Goal: Task Accomplishment & Management: Use online tool/utility

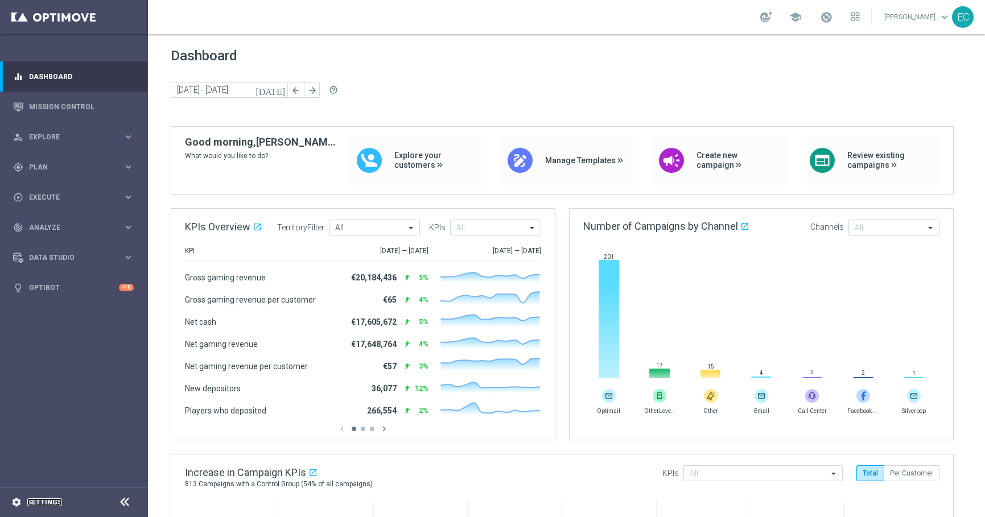
click at [46, 504] on link "Settings" at bounding box center [44, 502] width 35 height 7
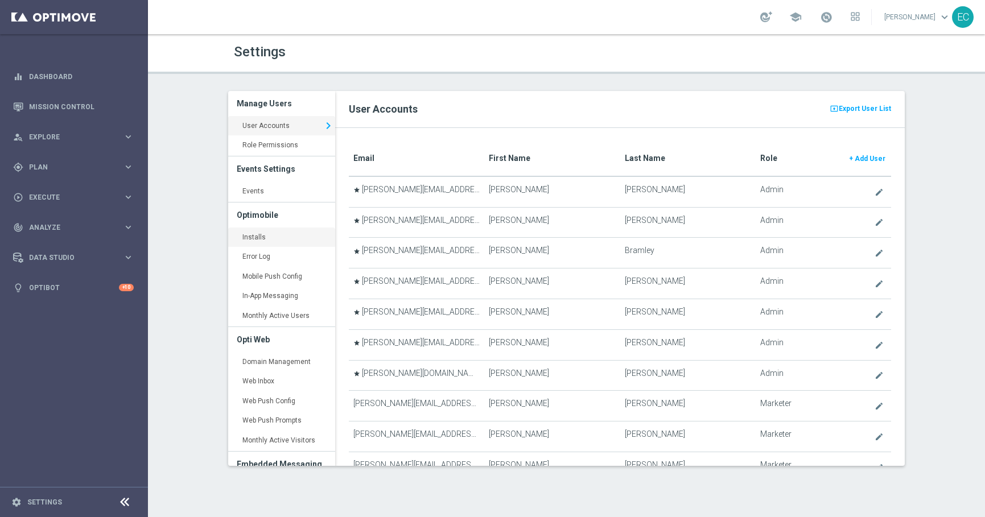
click at [286, 243] on link "Installs keyboard_arrow_right" at bounding box center [281, 238] width 107 height 20
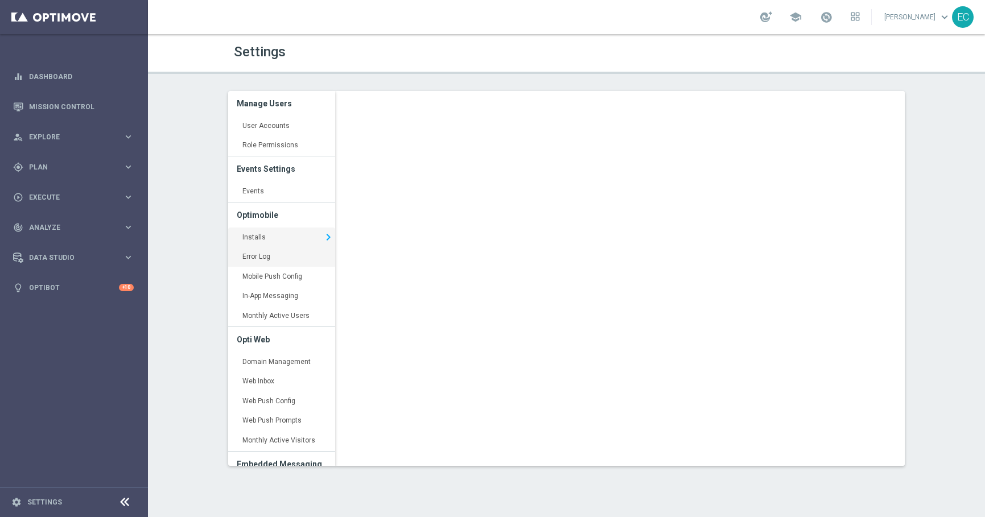
click at [289, 252] on link "Error Log keyboard_arrow_right" at bounding box center [281, 257] width 107 height 20
click at [84, 122] on div "person_search Explore keyboard_arrow_right" at bounding box center [73, 137] width 147 height 30
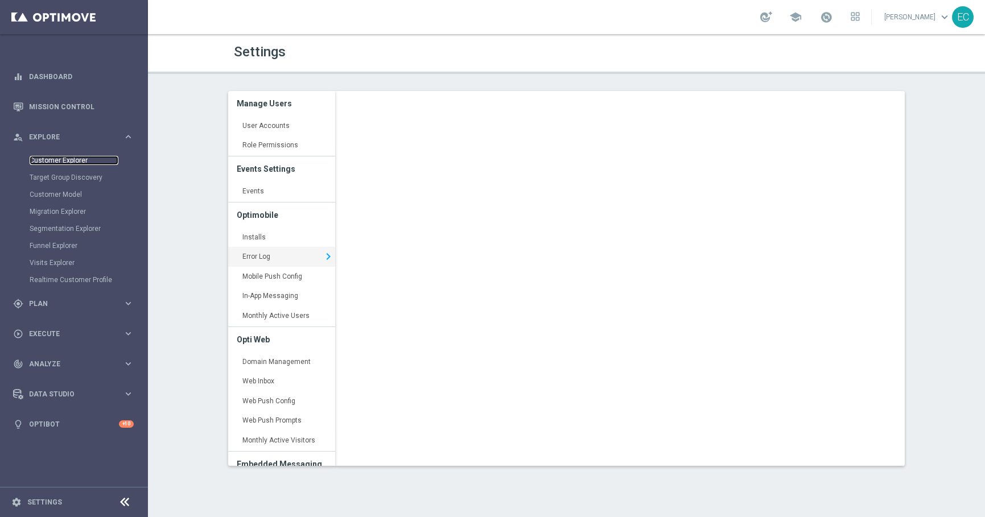
click at [71, 163] on link "Customer Explorer" at bounding box center [74, 160] width 89 height 9
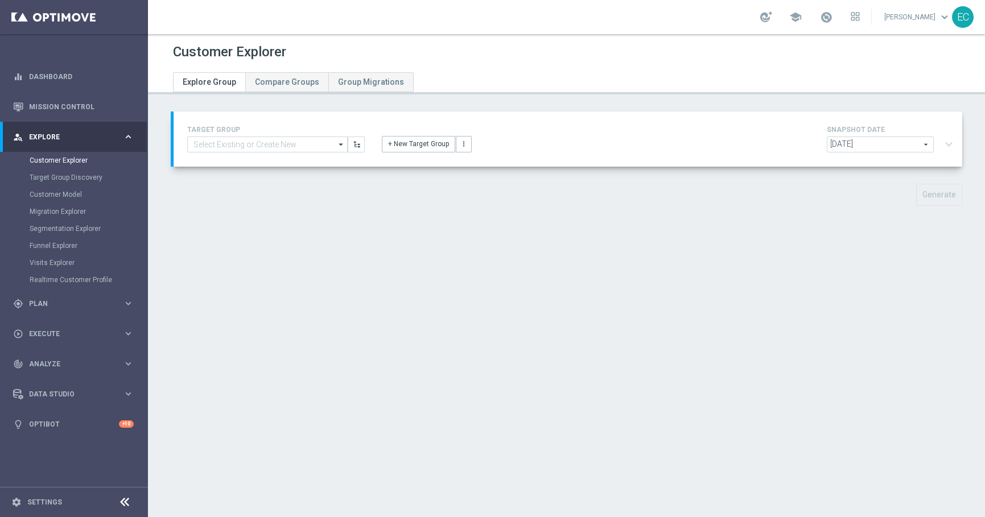
click at [51, 496] on footer "settings Settings" at bounding box center [74, 502] width 148 height 30
click at [51, 502] on link "Settings" at bounding box center [44, 502] width 35 height 7
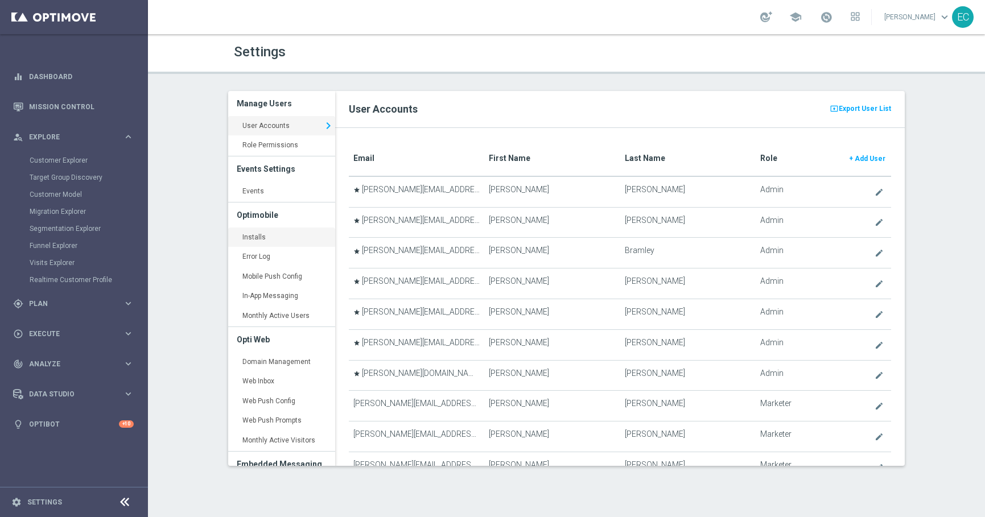
click at [277, 244] on link "Installs keyboard_arrow_right" at bounding box center [281, 238] width 107 height 20
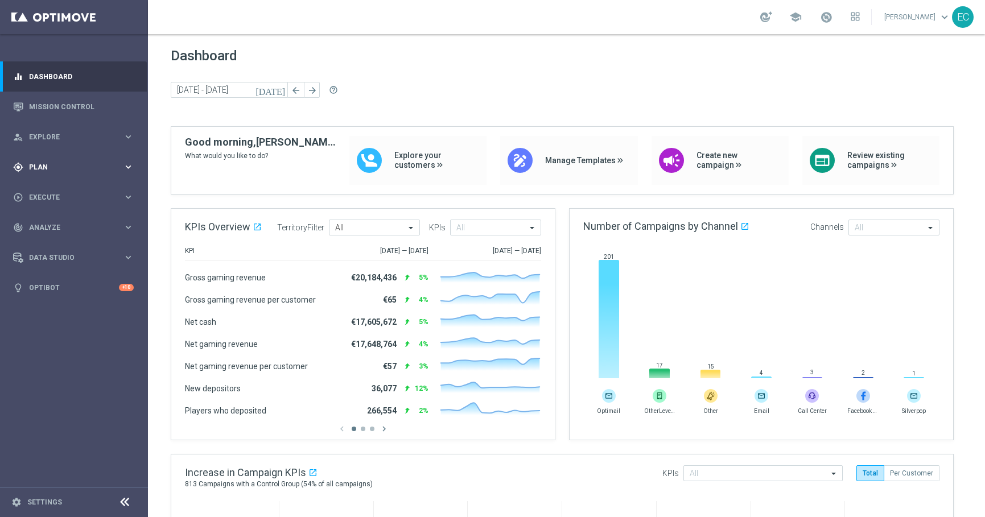
click at [79, 164] on span "Plan" at bounding box center [76, 167] width 94 height 7
click at [69, 222] on span "Templates" at bounding box center [70, 224] width 81 height 7
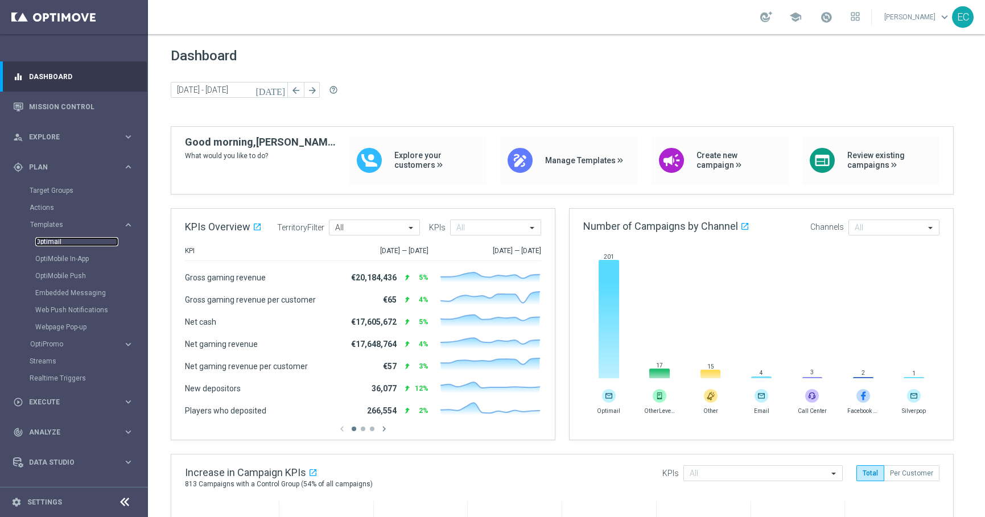
click at [59, 241] on link "Optimail" at bounding box center [76, 241] width 83 height 9
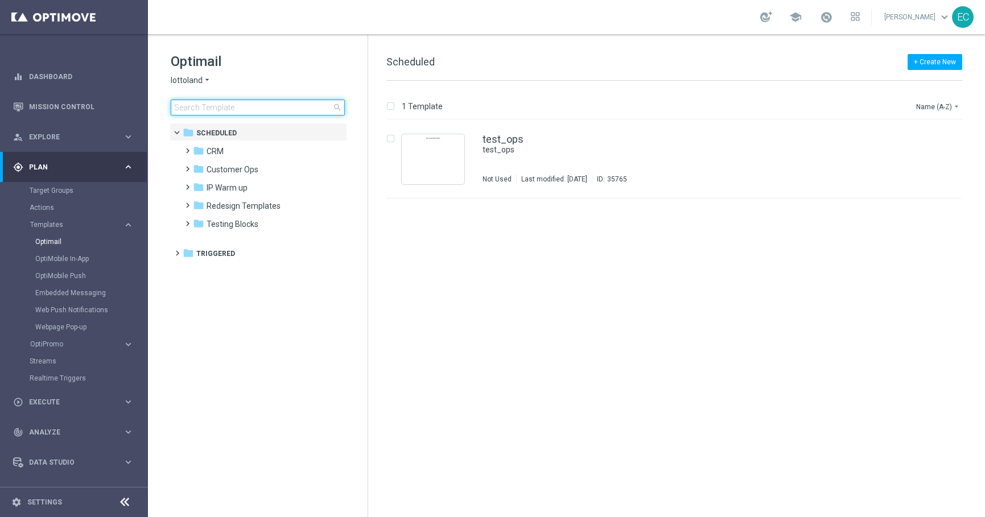
click at [233, 109] on input at bounding box center [258, 108] width 174 height 16
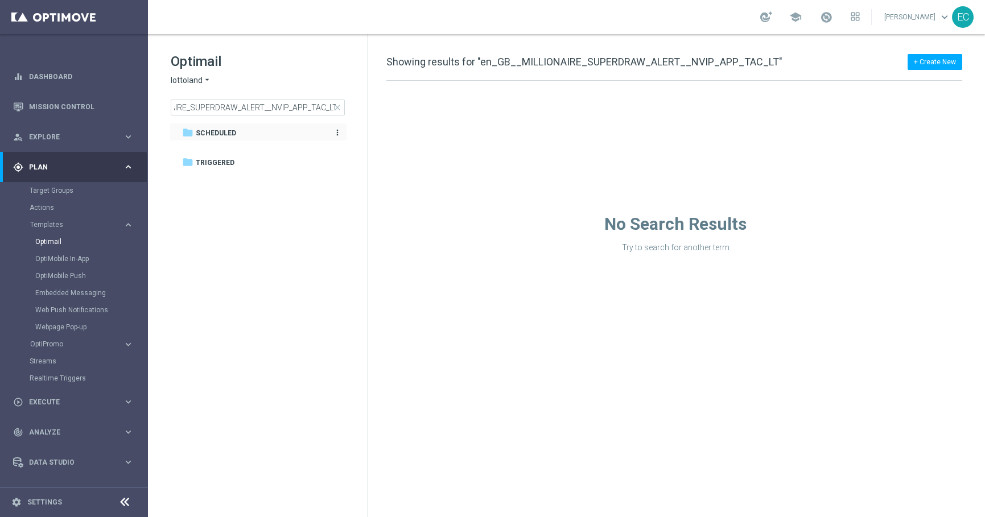
click at [239, 132] on div "folder Scheduled" at bounding box center [252, 133] width 140 height 13
click at [285, 133] on div "folder Scheduled" at bounding box center [252, 133] width 140 height 13
drag, startPoint x: 288, startPoint y: 110, endPoint x: 348, endPoint y: 114, distance: 60.4
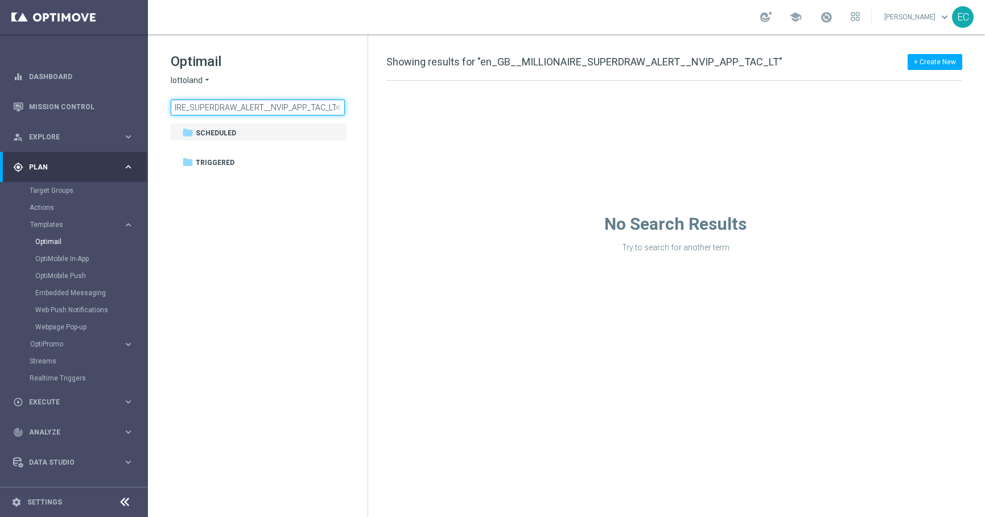
click at [348, 114] on div "Optimail lottoland arrow_drop_down × lottoland en_GB__MILLIONAIRE_SUPERDRAW_ALE…" at bounding box center [269, 83] width 197 height 63
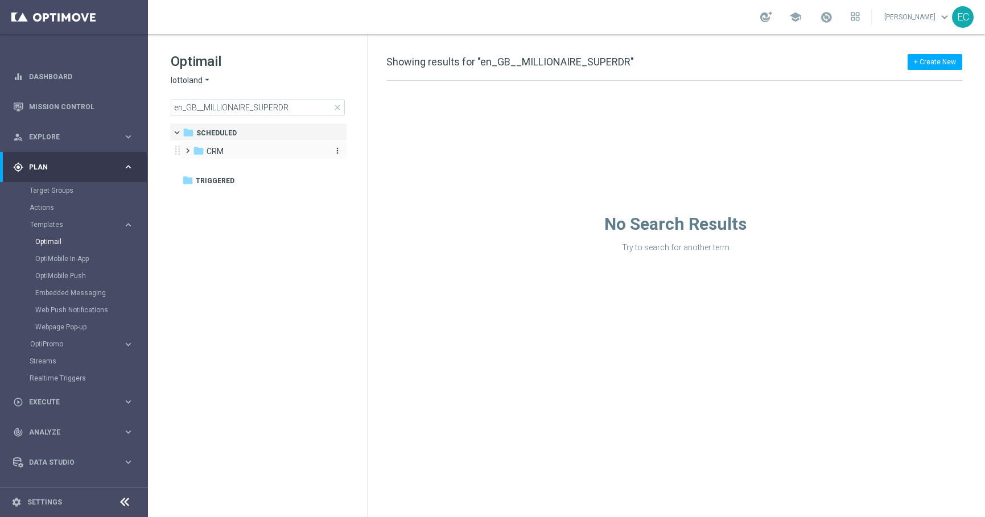
click at [239, 147] on div "folder CRM" at bounding box center [258, 151] width 131 height 13
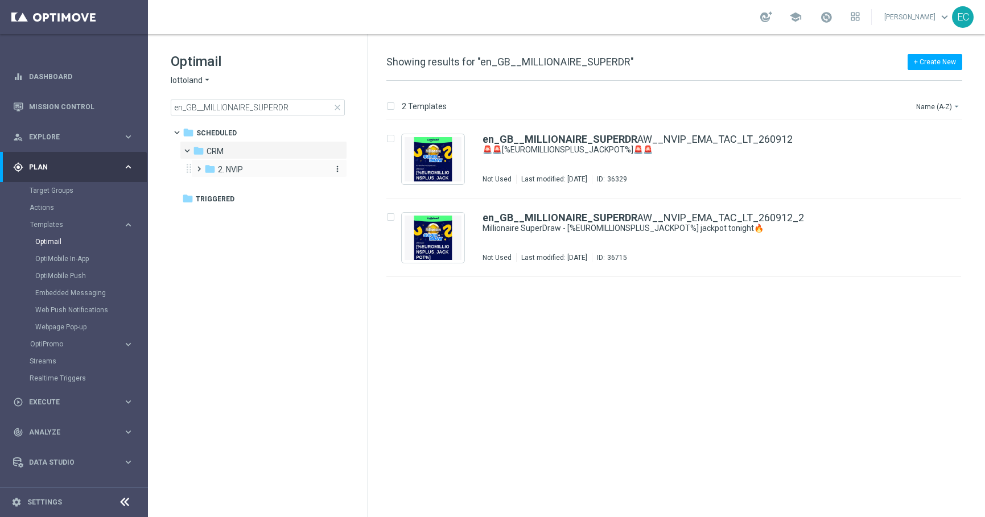
click at [242, 175] on div "folder 2. NVIP" at bounding box center [264, 169] width 121 height 13
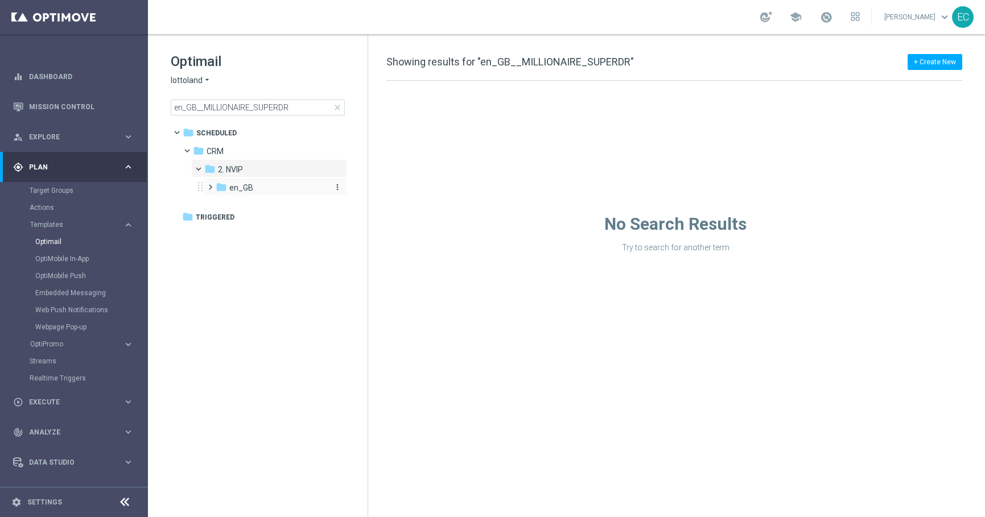
click at [246, 185] on span "en_GB" at bounding box center [241, 188] width 24 height 10
click at [265, 208] on span "1. Lottery en_GB" at bounding box center [270, 206] width 59 height 10
click at [271, 227] on span "TAC LT en_GB" at bounding box center [276, 224] width 51 height 10
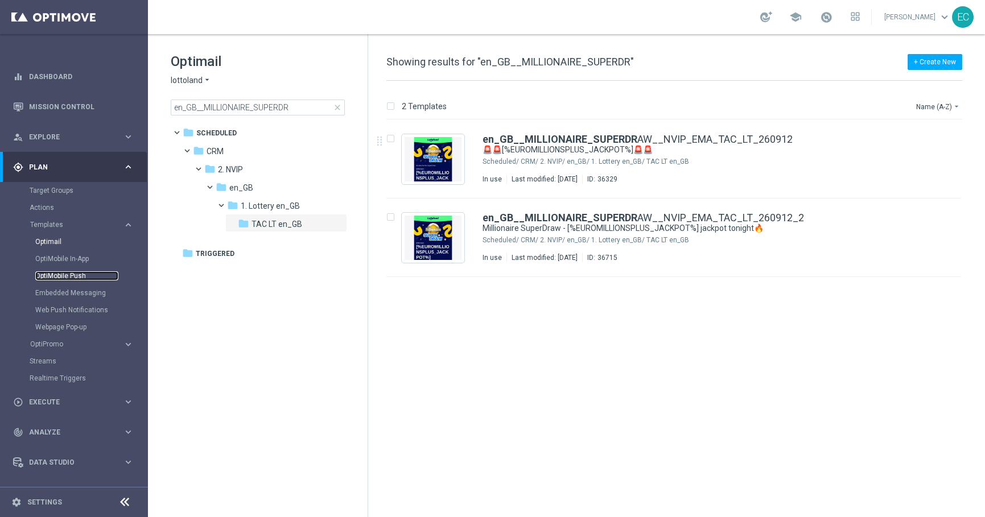
click at [77, 274] on link "OptiMobile Push" at bounding box center [76, 275] width 83 height 9
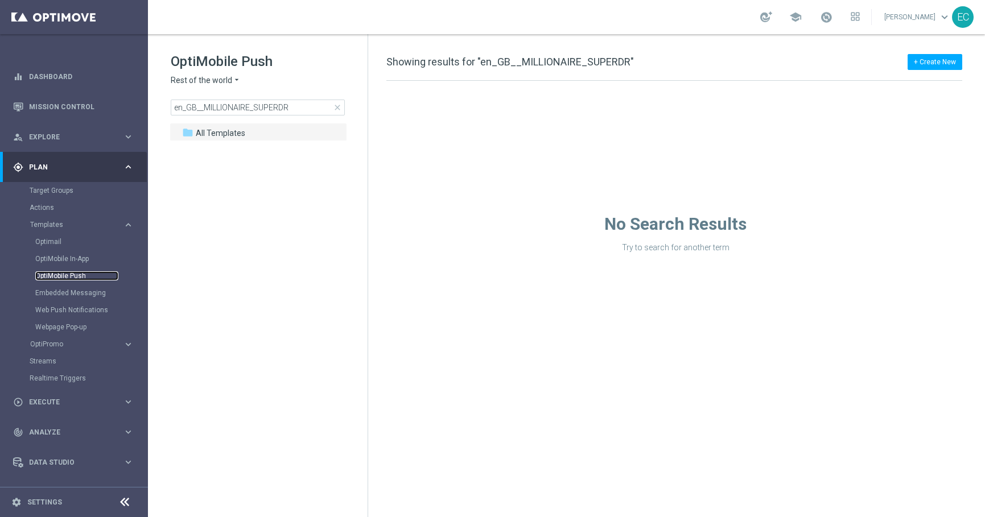
click at [76, 277] on link "OptiMobile Push" at bounding box center [76, 275] width 83 height 9
click at [249, 111] on input "en_GB__MILLIONAIRE_SUPERDR" at bounding box center [258, 108] width 174 height 16
click at [224, 81] on span "Rest of the world" at bounding box center [201, 80] width 61 height 11
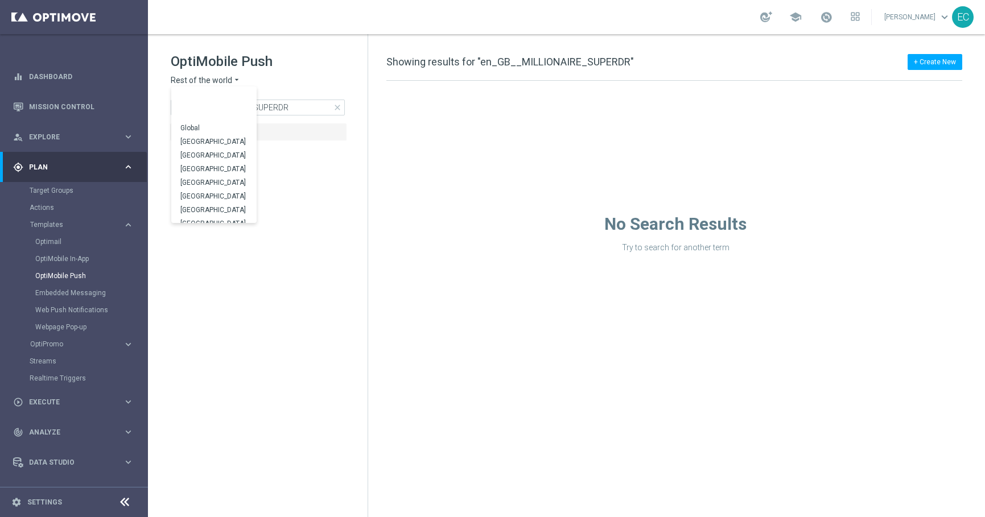
scroll to position [355, 0]
click at [223, 196] on div "UK" at bounding box center [213, 203] width 85 height 14
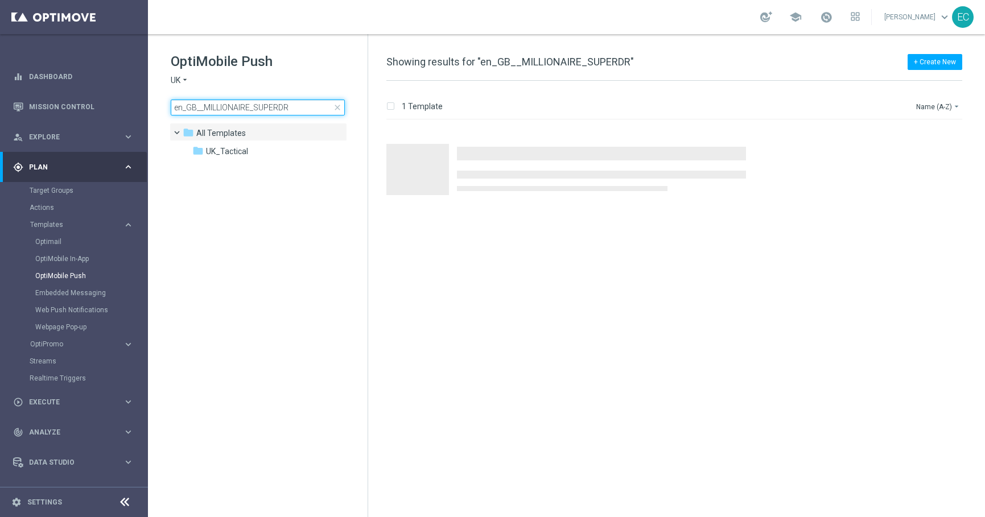
click at [272, 110] on input "en_GB__MILLIONAIRE_SUPERDR" at bounding box center [258, 108] width 174 height 16
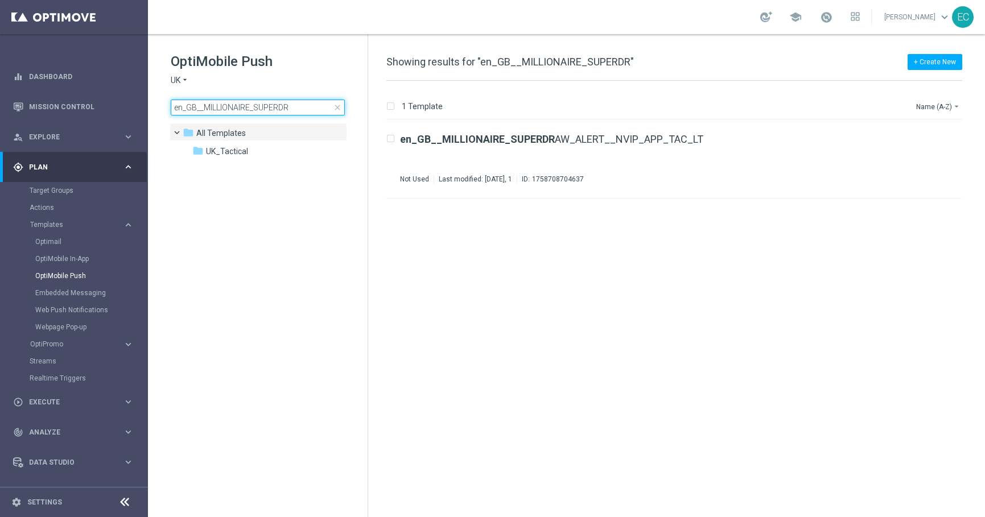
click at [272, 110] on input "en_GB__MILLIONAIRE_SUPERDR" at bounding box center [258, 108] width 174 height 16
type input "en_GB__MILLIONAIRE_SUPERDRAW_ALERT__NVIP_APP_TAC_LT"
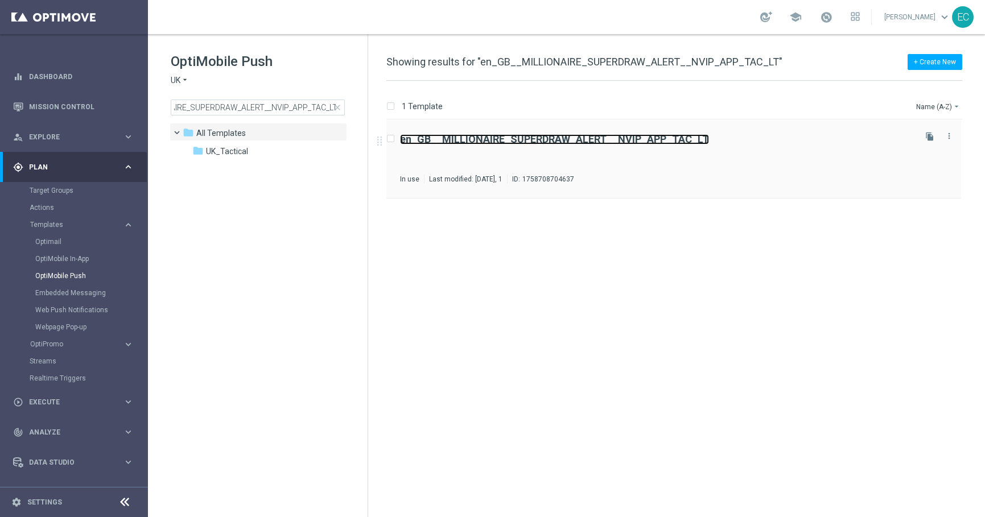
click at [517, 143] on b "en_GB__MILLIONAIRE_SUPERDRAW_ALERT__NVIP_APP_TAC_LT" at bounding box center [554, 139] width 309 height 12
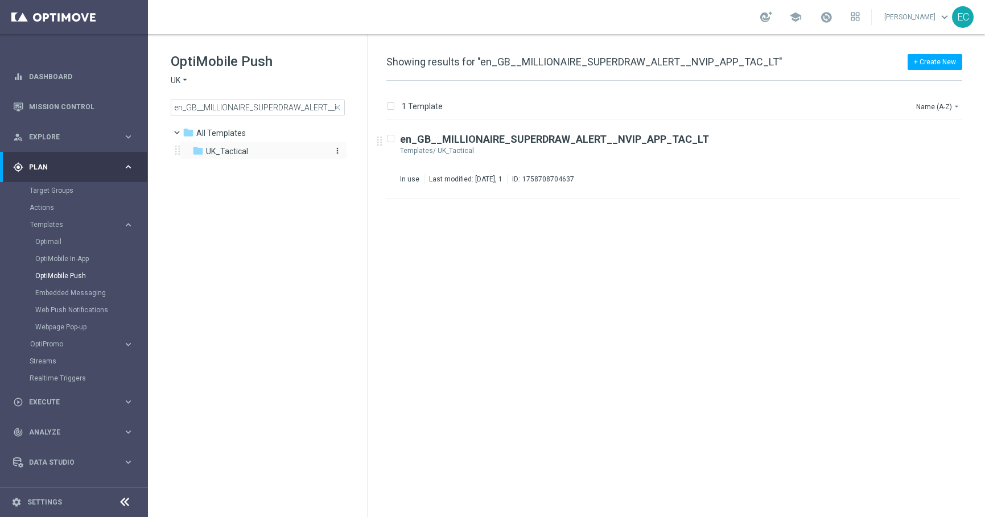
click at [339, 151] on icon "more_vert" at bounding box center [337, 150] width 9 height 9
click at [612, 307] on div "insert_drive_file en_GB__MILLIONAIRE_SUPERDRAW_ALERT__NVIP_APP_TAC_LT Templates…" at bounding box center [679, 318] width 608 height 397
click at [928, 136] on icon "file_copy" at bounding box center [929, 136] width 9 height 9
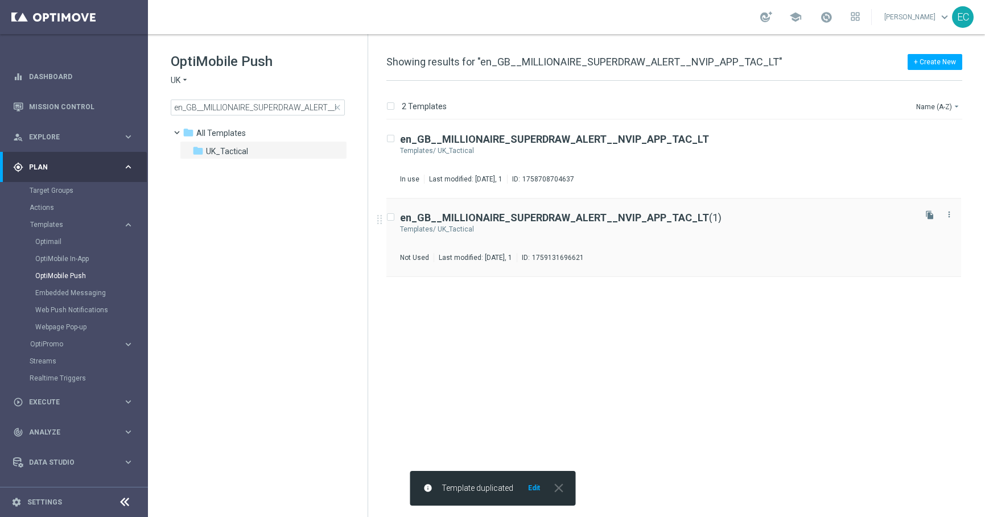
click at [576, 228] on div "UK_Tactical" at bounding box center [676, 229] width 476 height 9
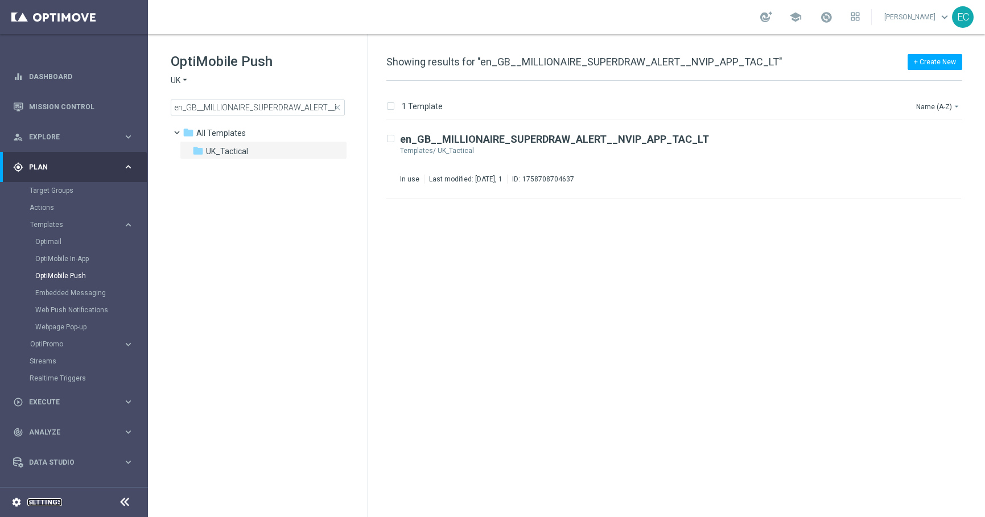
click at [36, 500] on link "Settings" at bounding box center [44, 502] width 35 height 7
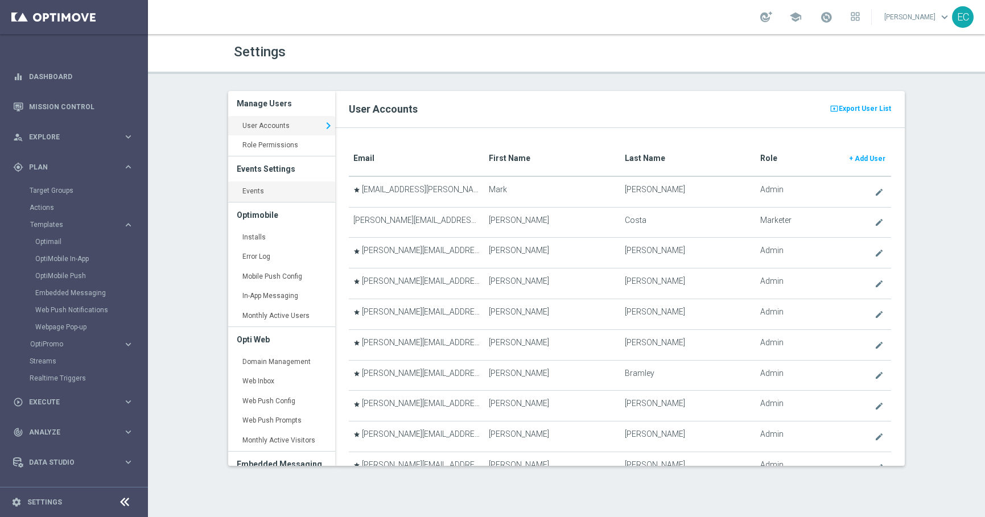
click at [274, 193] on link "Events keyboard_arrow_right" at bounding box center [281, 192] width 107 height 20
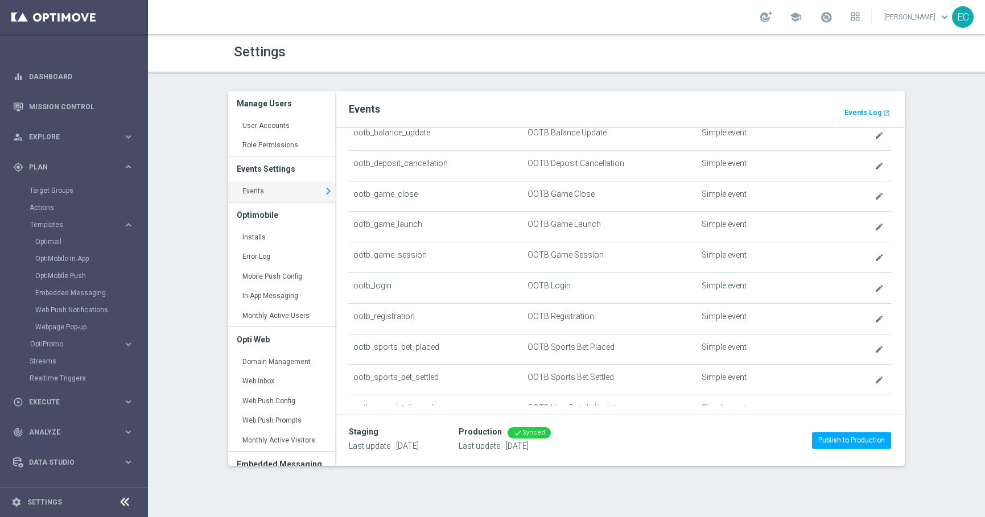
scroll to position [400, 0]
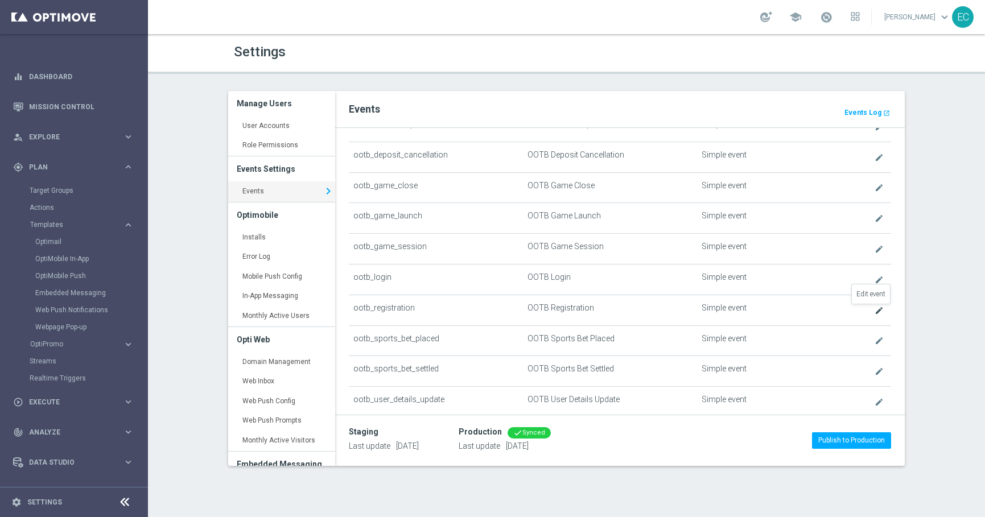
click at [875, 312] on icon "create" at bounding box center [879, 310] width 9 height 9
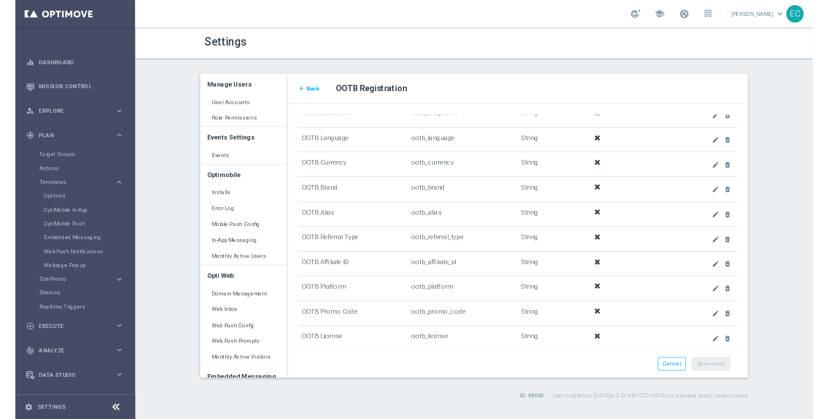
scroll to position [650, 0]
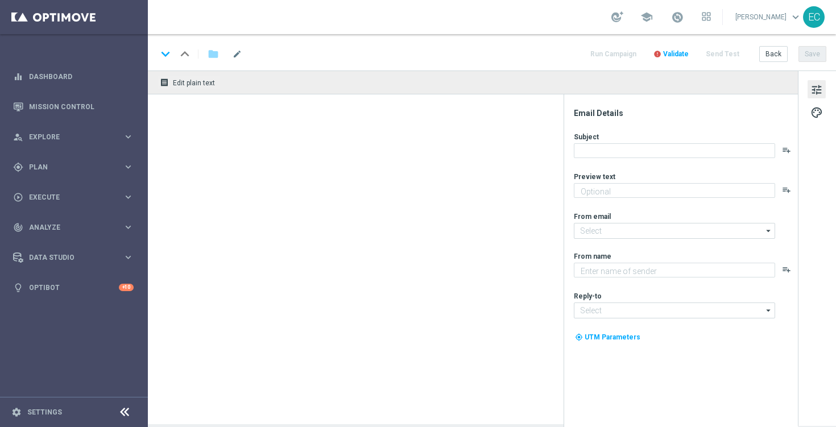
type textarea "You’ve visited Casino – here’s what’s inside."
type textarea "Lottoland"
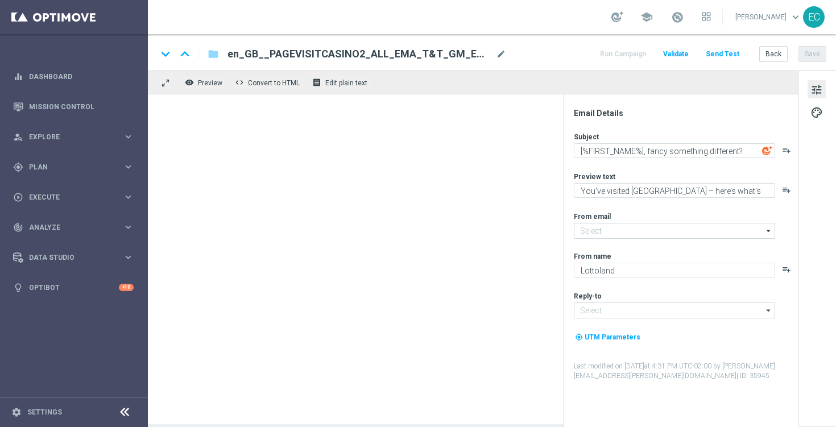
type input "mail@crm.lottoland.com"
type input "support@lottoland.co.uk"
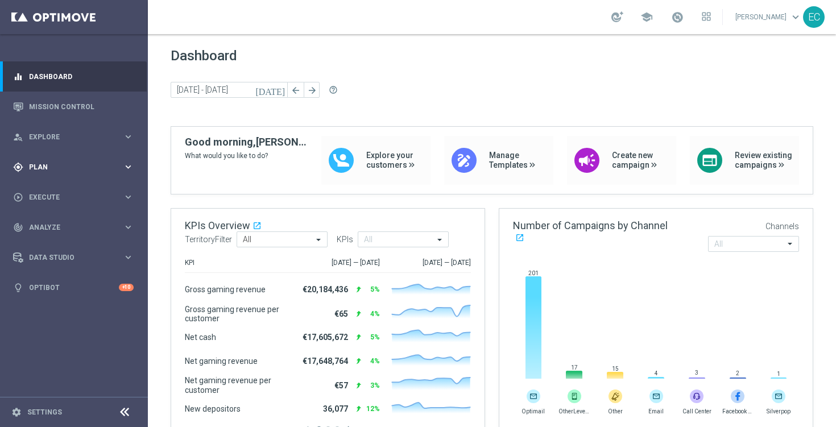
click at [101, 164] on span "Plan" at bounding box center [76, 167] width 94 height 7
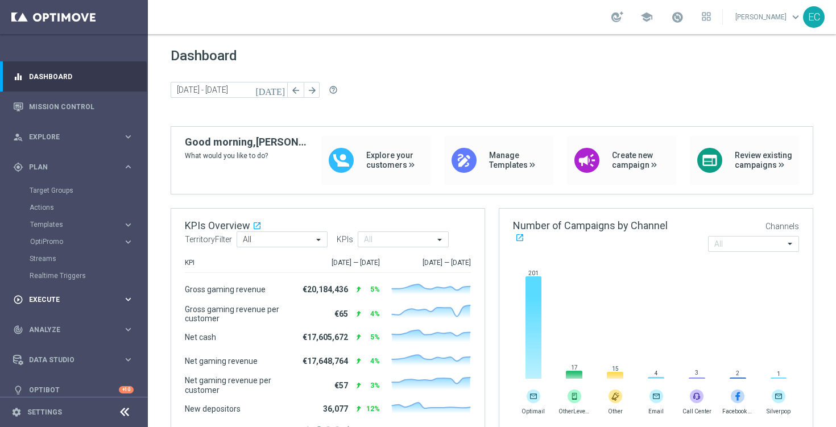
click at [81, 293] on div "play_circle_outline Execute keyboard_arrow_right" at bounding box center [73, 300] width 147 height 30
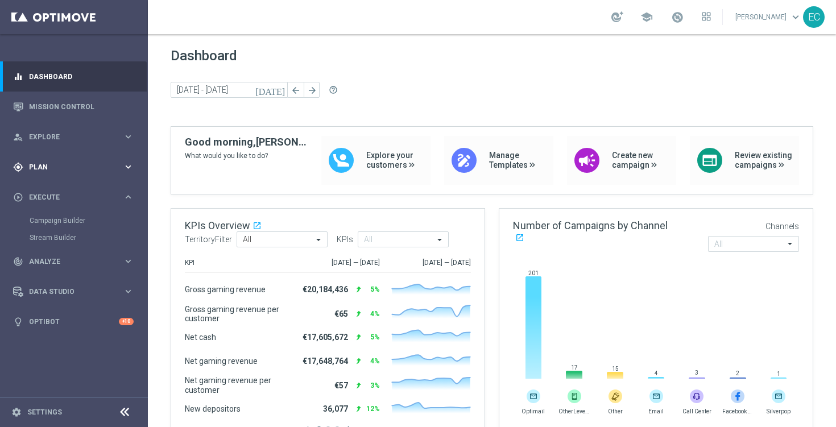
click at [83, 169] on span "Plan" at bounding box center [76, 167] width 94 height 7
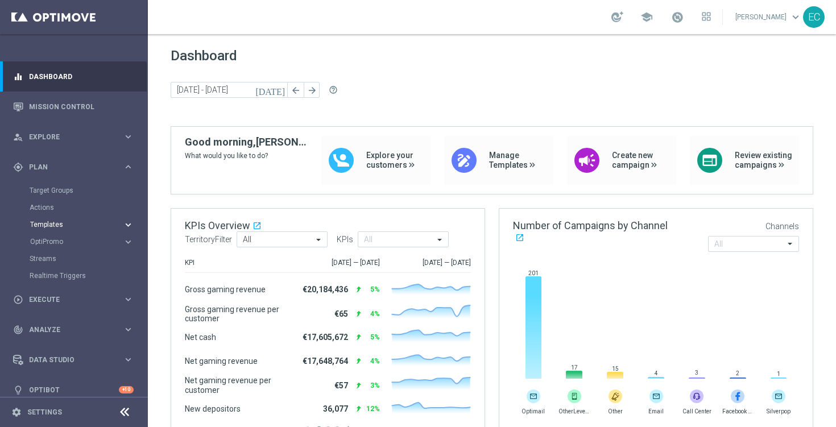
click at [75, 221] on span "Templates" at bounding box center [70, 224] width 81 height 7
click at [67, 242] on link "Optimail" at bounding box center [76, 241] width 83 height 9
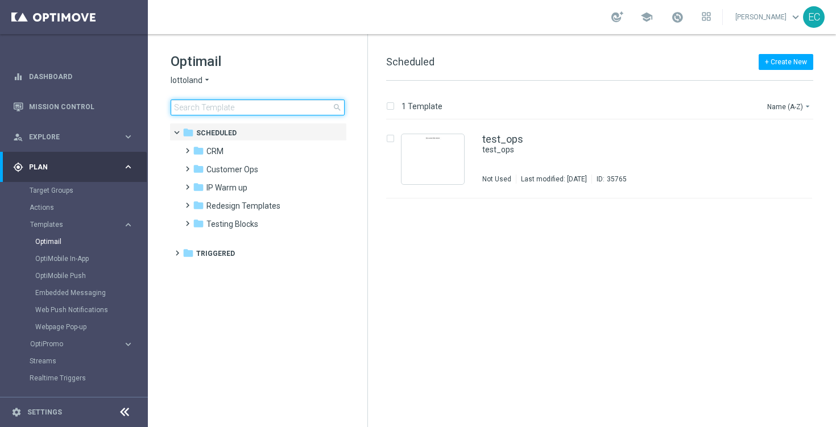
click at [234, 106] on input at bounding box center [258, 108] width 174 height 16
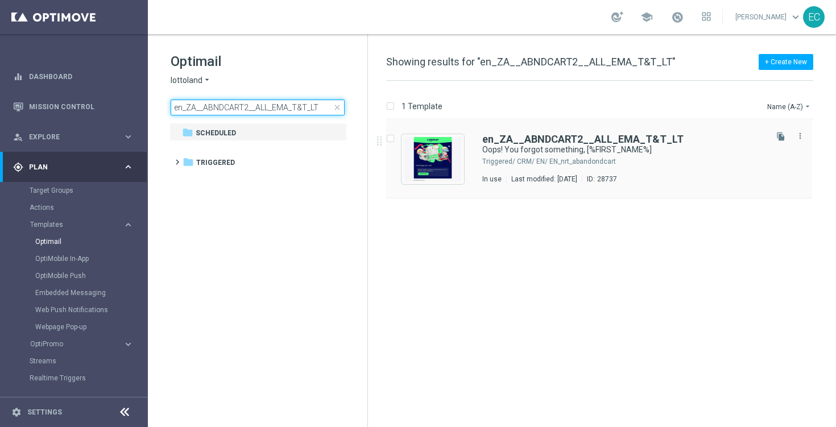
type input "en_ZA__ABNDCART2__ALL_EMA_T&T_LT"
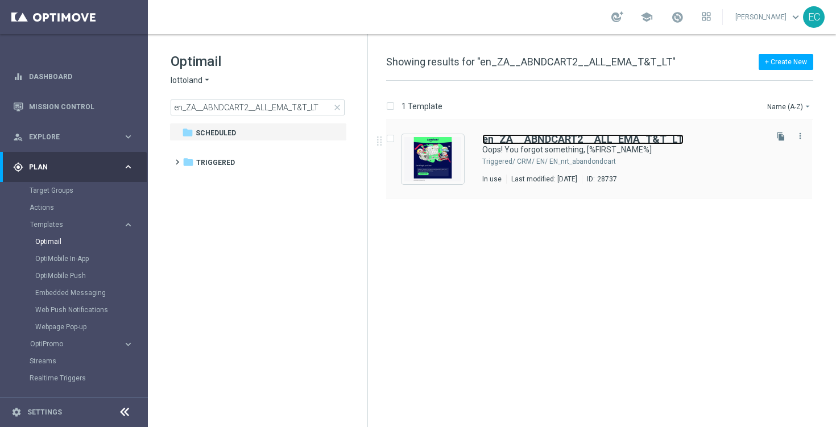
click at [579, 141] on b "en_ZA__ABNDCART2__ALL_EMA_T&T_LT" at bounding box center [583, 139] width 201 height 12
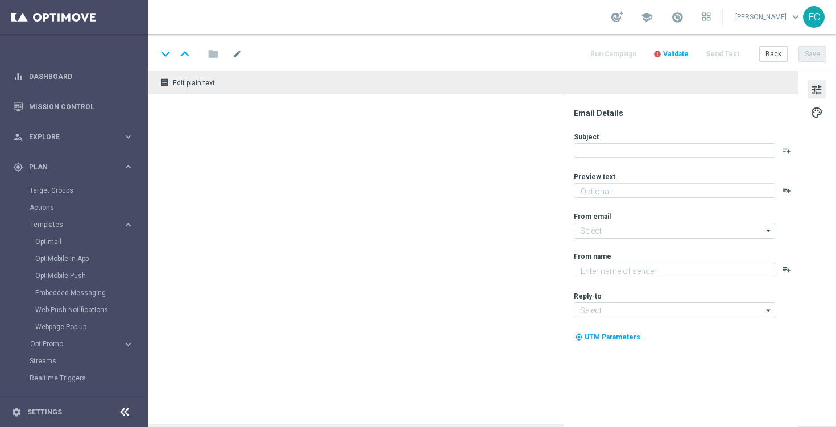
type textarea "Your cart is waiting!"
type input "[EMAIL_ADDRESS][DOMAIN_NAME]"
type textarea "Lottoland"
type input "[EMAIL_ADDRESS][DOMAIN_NAME]"
